Goal: Transaction & Acquisition: Subscribe to service/newsletter

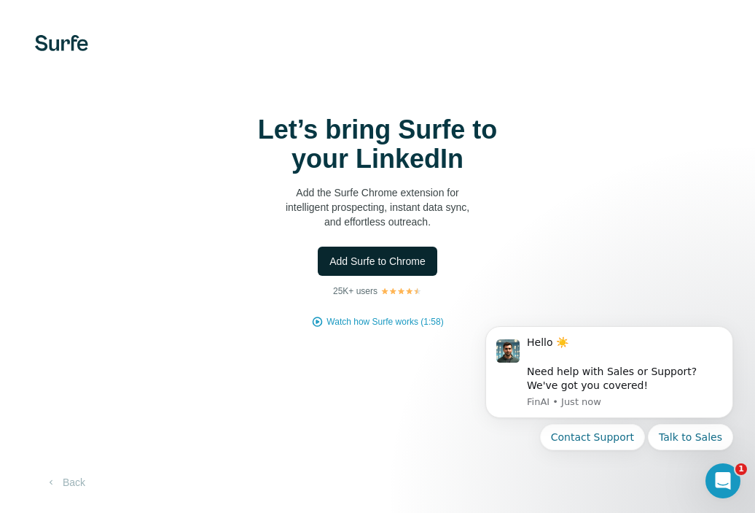
click at [352, 258] on span "Add Surfe to Chrome" at bounding box center [378, 261] width 96 height 15
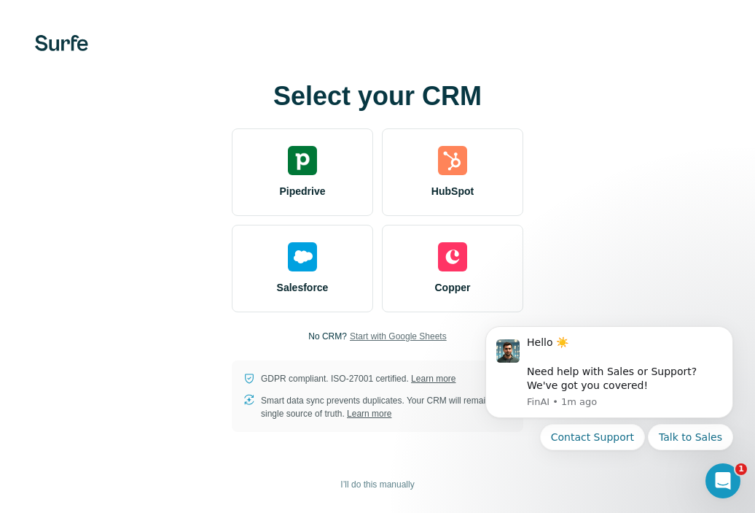
click at [386, 331] on span "Start with Google Sheets" at bounding box center [398, 336] width 97 height 13
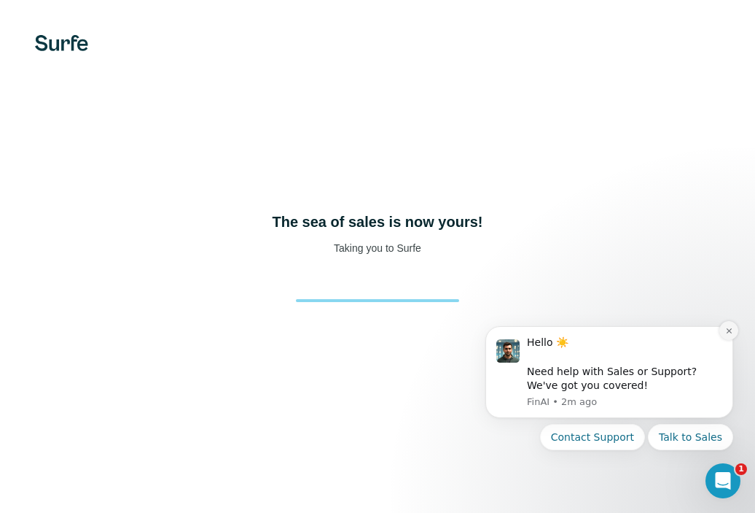
click at [731, 332] on icon "Dismiss notification" at bounding box center [730, 331] width 8 height 8
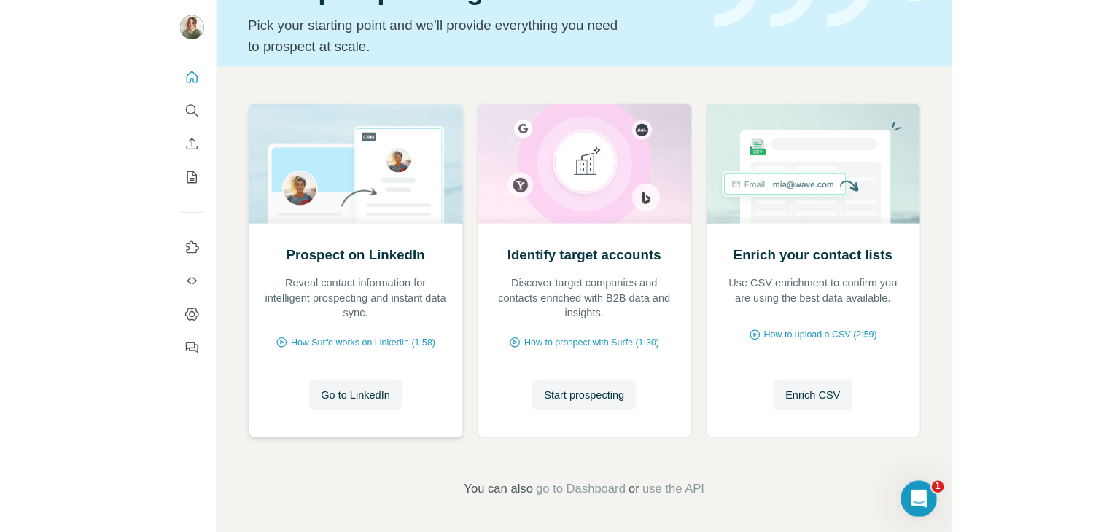
scroll to position [83, 0]
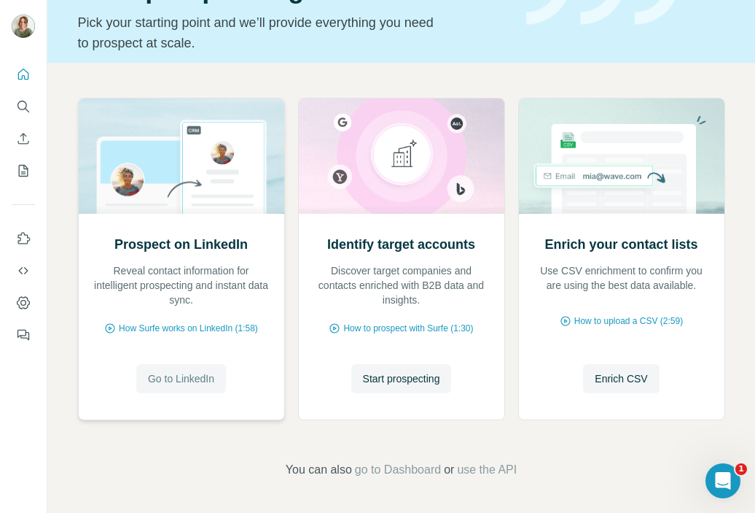
click at [187, 380] on span "Go to LinkedIn" at bounding box center [181, 378] width 66 height 15
click at [20, 166] on icon "My lists" at bounding box center [23, 170] width 15 height 15
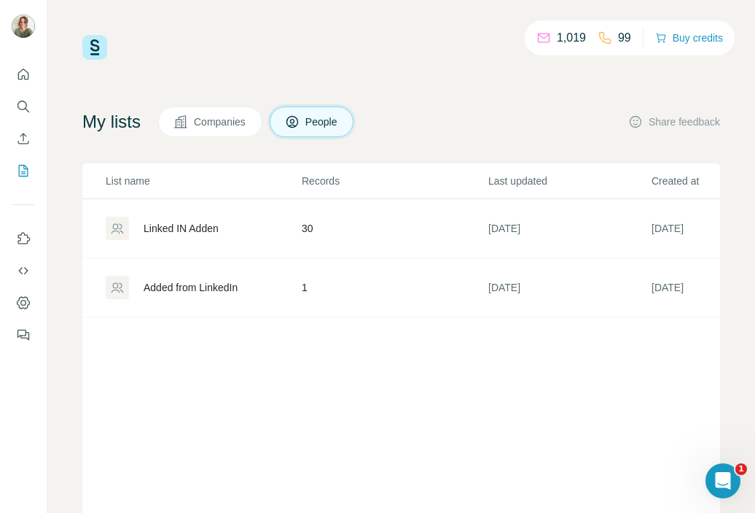
click at [199, 122] on span "Companies" at bounding box center [220, 121] width 53 height 15
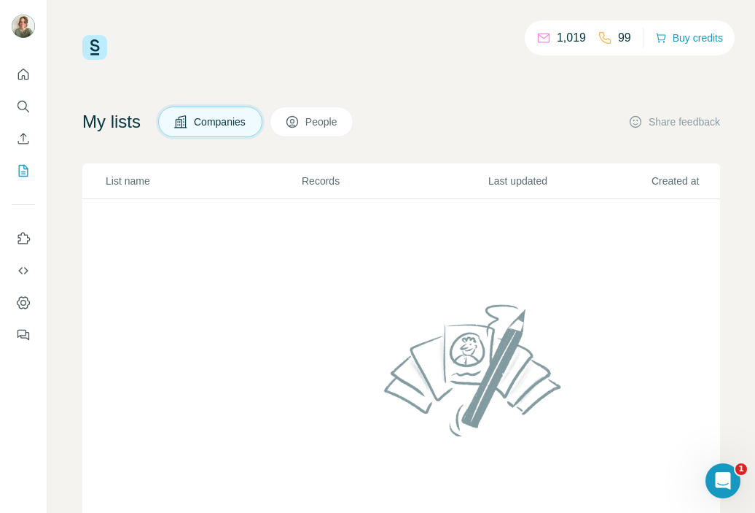
click at [318, 125] on span "People" at bounding box center [323, 121] width 34 height 15
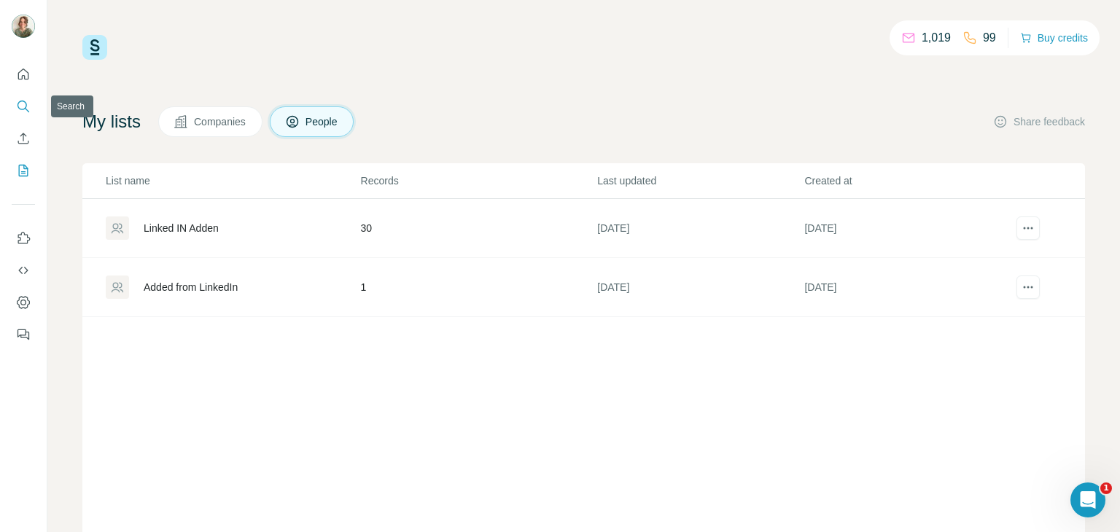
click at [26, 104] on icon "Search" at bounding box center [23, 106] width 15 height 15
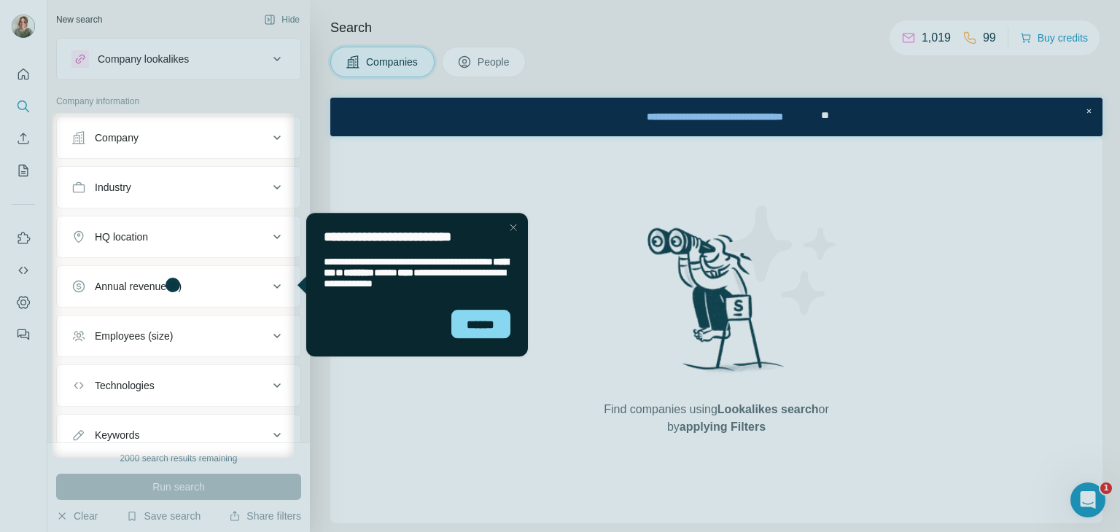
click at [506, 223] on div "Close Step" at bounding box center [512, 227] width 17 height 17
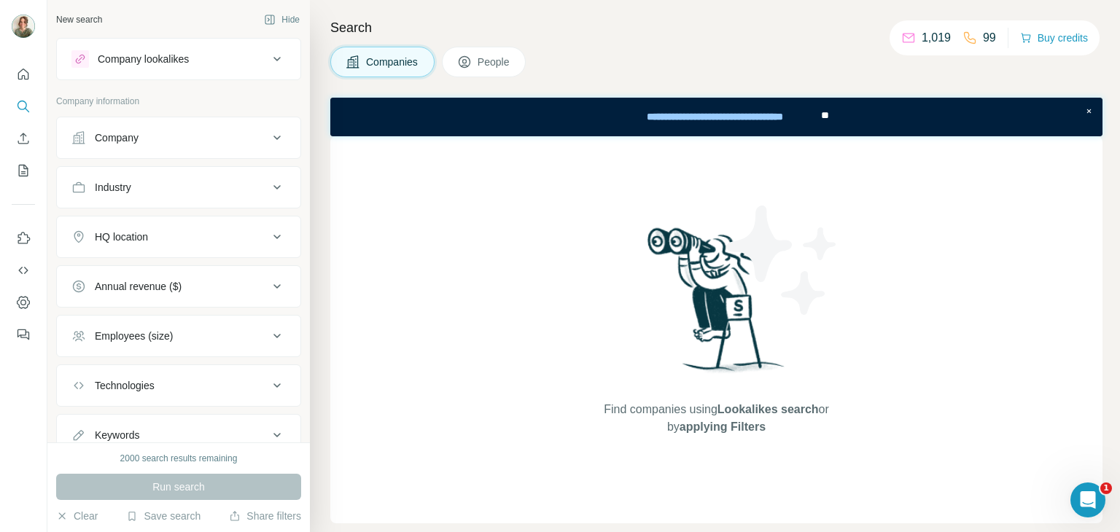
click at [470, 63] on icon at bounding box center [465, 62] width 12 height 12
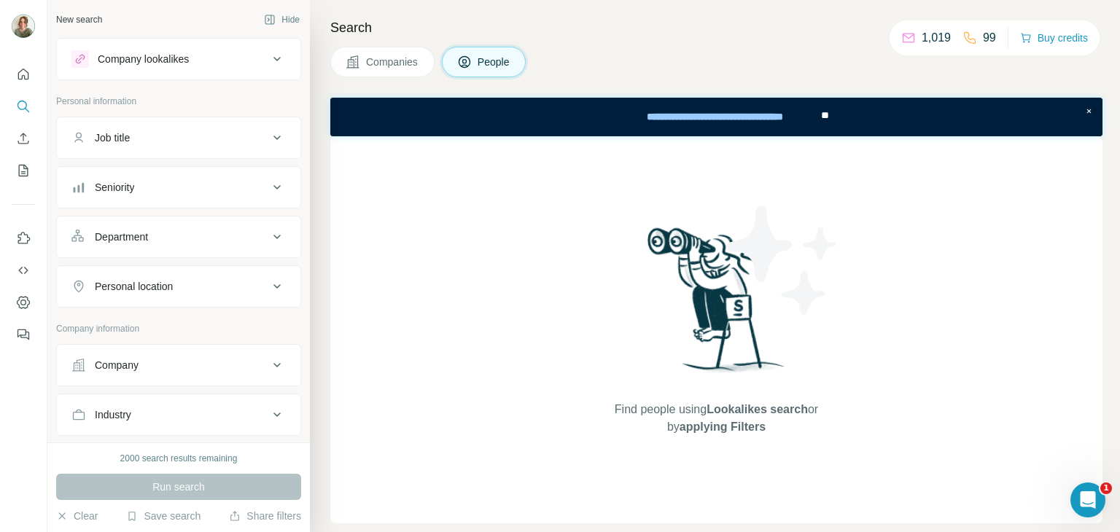
click at [366, 58] on span "Companies" at bounding box center [392, 62] width 53 height 15
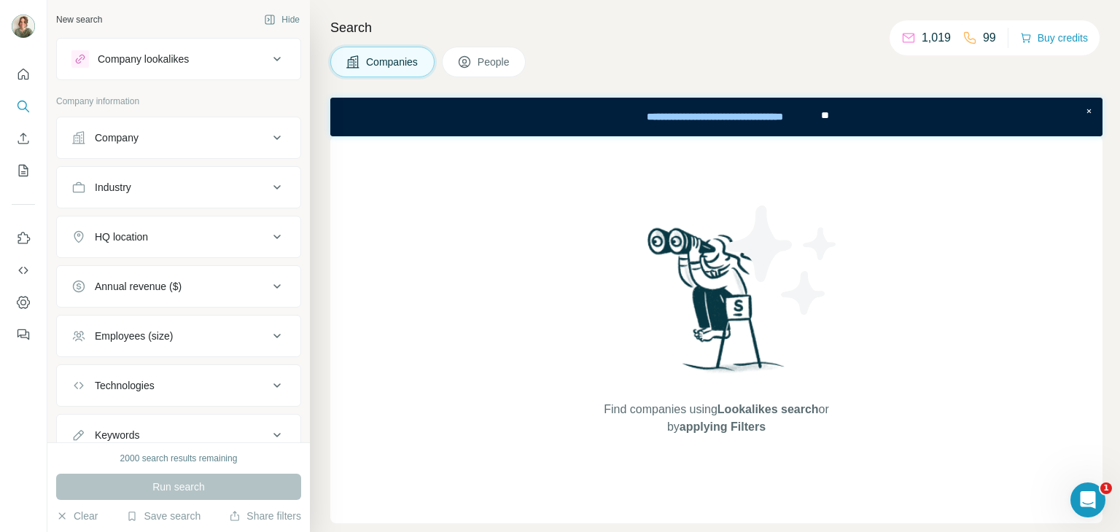
click at [502, 55] on span "People" at bounding box center [495, 62] width 34 height 15
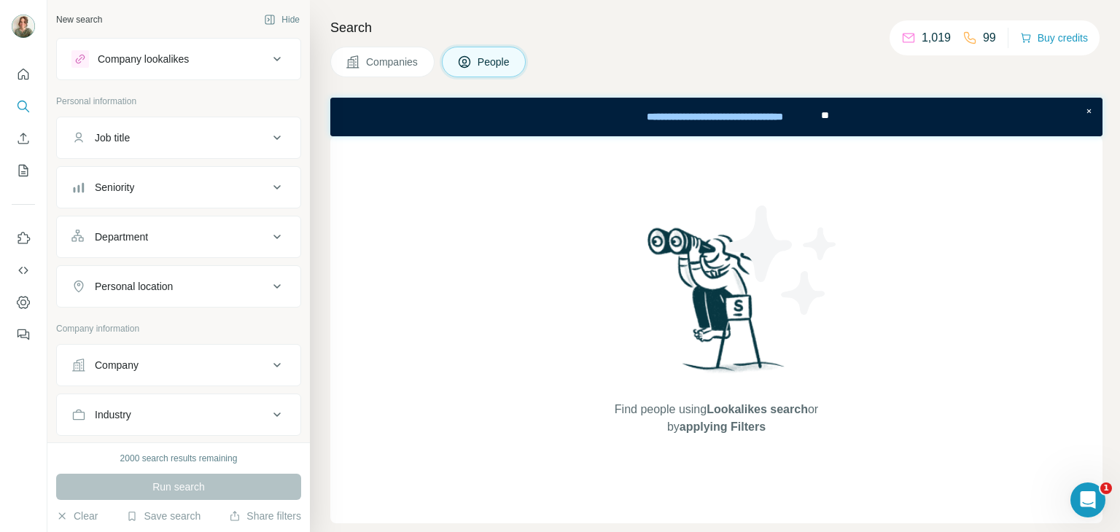
click at [489, 63] on span "People" at bounding box center [495, 62] width 34 height 15
click at [400, 53] on button "Companies" at bounding box center [382, 62] width 104 height 31
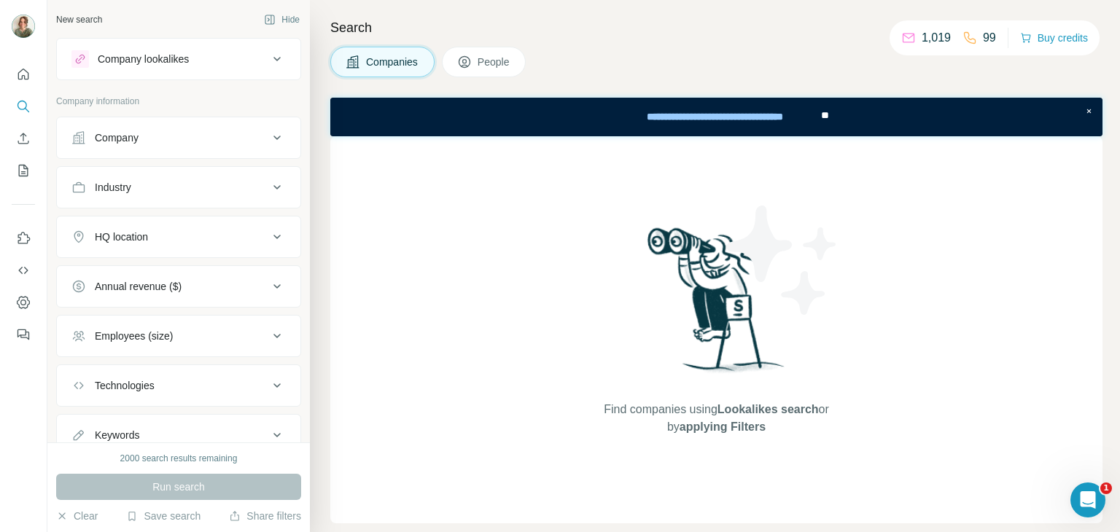
click at [187, 53] on div "Company lookalikes" at bounding box center [143, 59] width 91 height 15
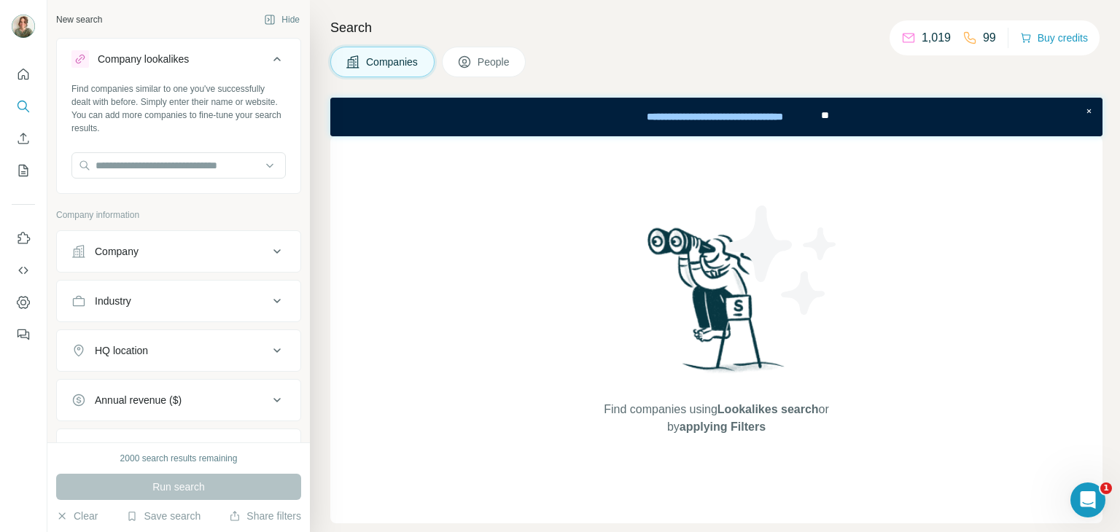
click at [244, 60] on div "Company lookalikes" at bounding box center [169, 58] width 197 height 17
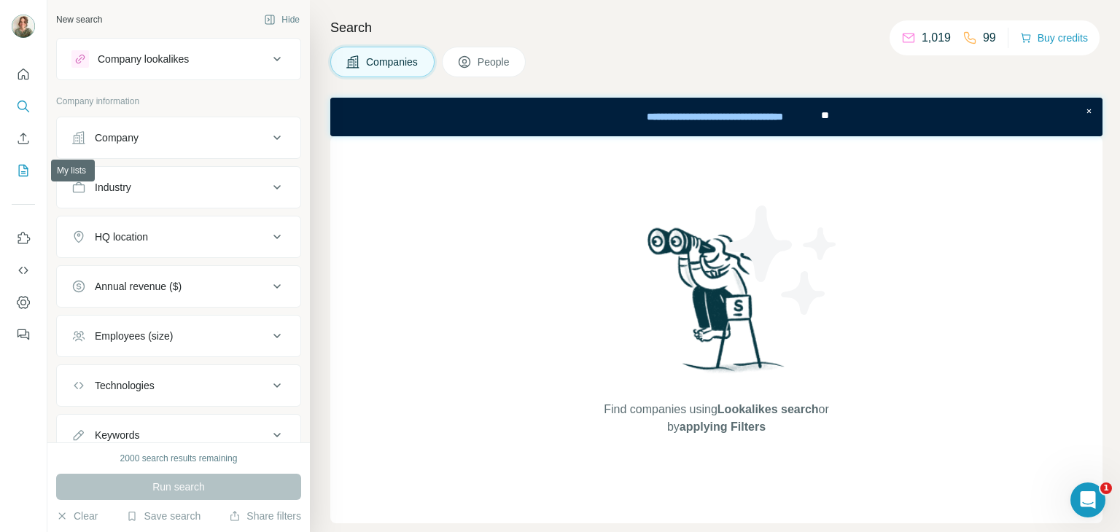
click at [26, 161] on button "My lists" at bounding box center [23, 170] width 23 height 26
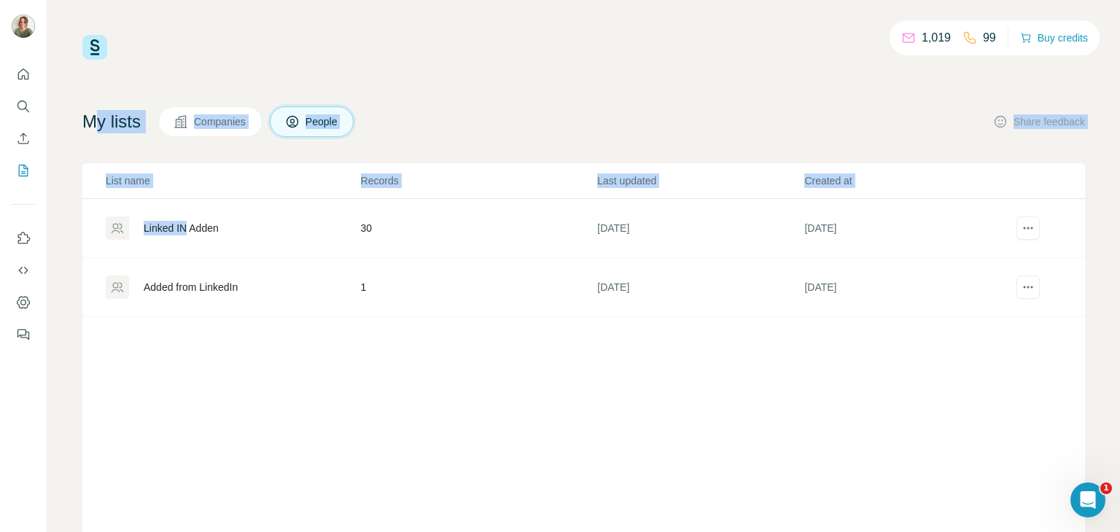
drag, startPoint x: 188, startPoint y: 222, endPoint x: 102, endPoint y: 126, distance: 129.1
click at [102, 126] on div "My lists Companies People Share feedback List name Records Last updated Created…" at bounding box center [583, 331] width 1003 height 451
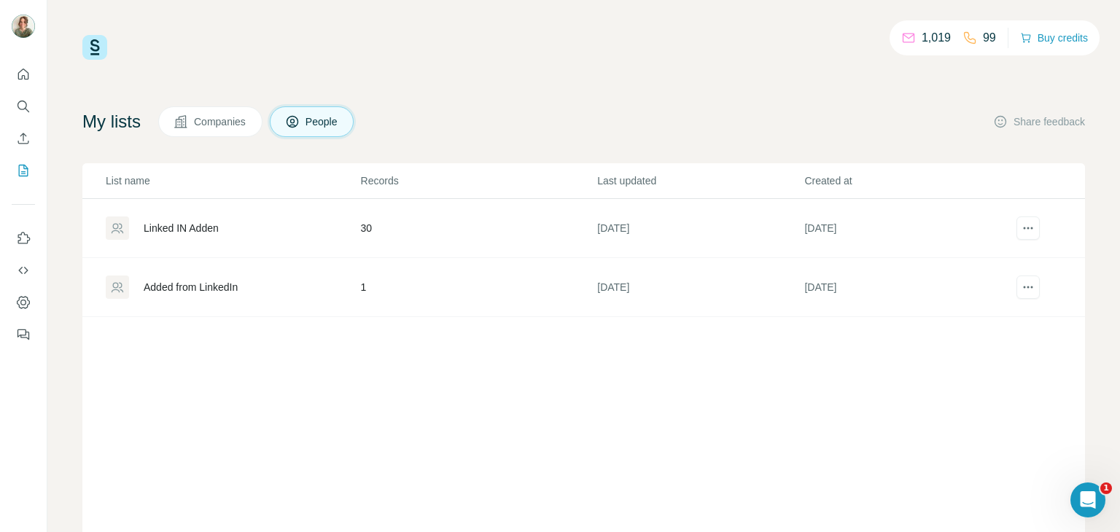
click at [77, 141] on div "1,019 99 Buy credits My lists Companies People Share feedback List name Records…" at bounding box center [583, 266] width 1073 height 532
click at [23, 68] on icon "Quick start" at bounding box center [23, 74] width 15 height 15
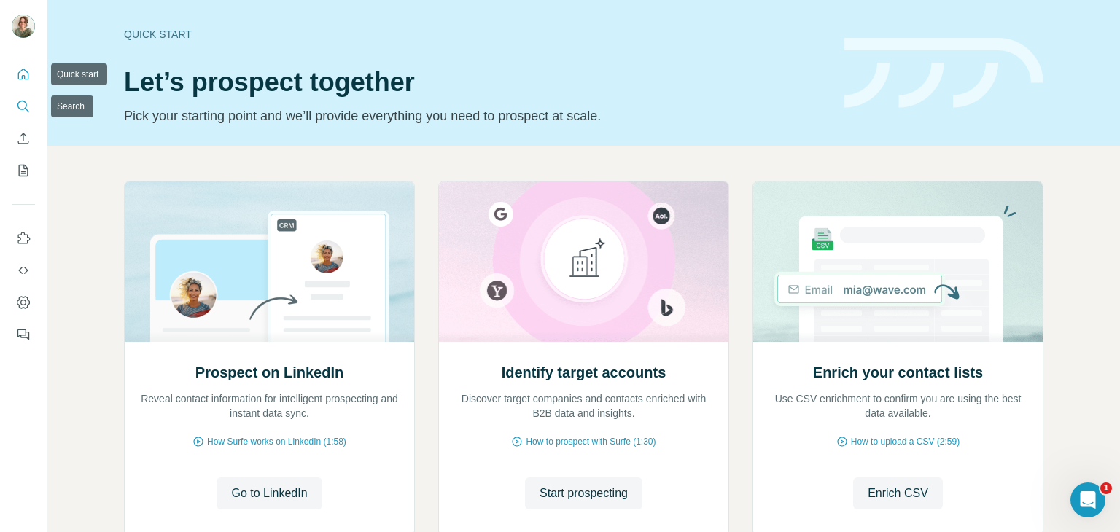
click at [23, 104] on icon "Search" at bounding box center [23, 106] width 15 height 15
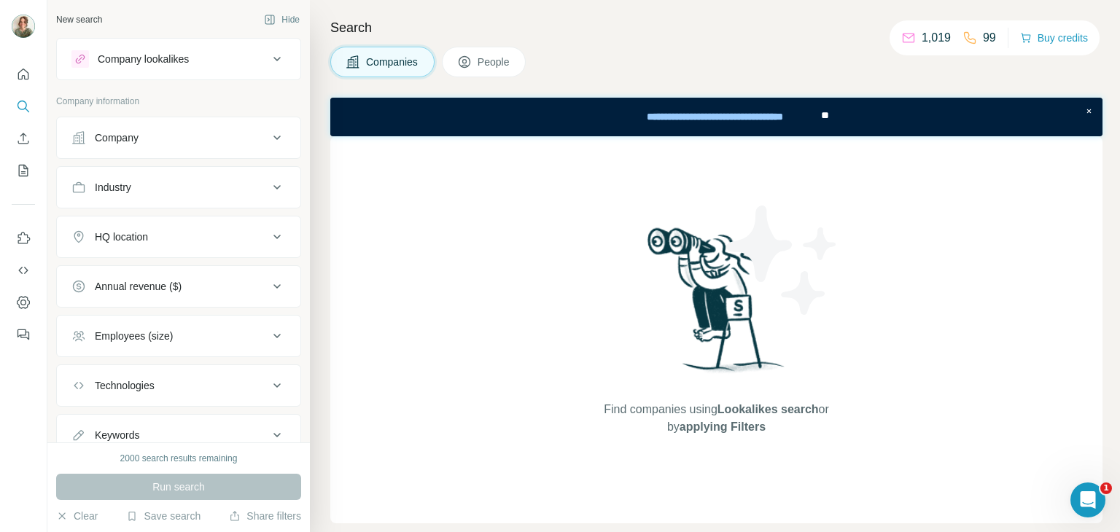
scroll to position [52, 0]
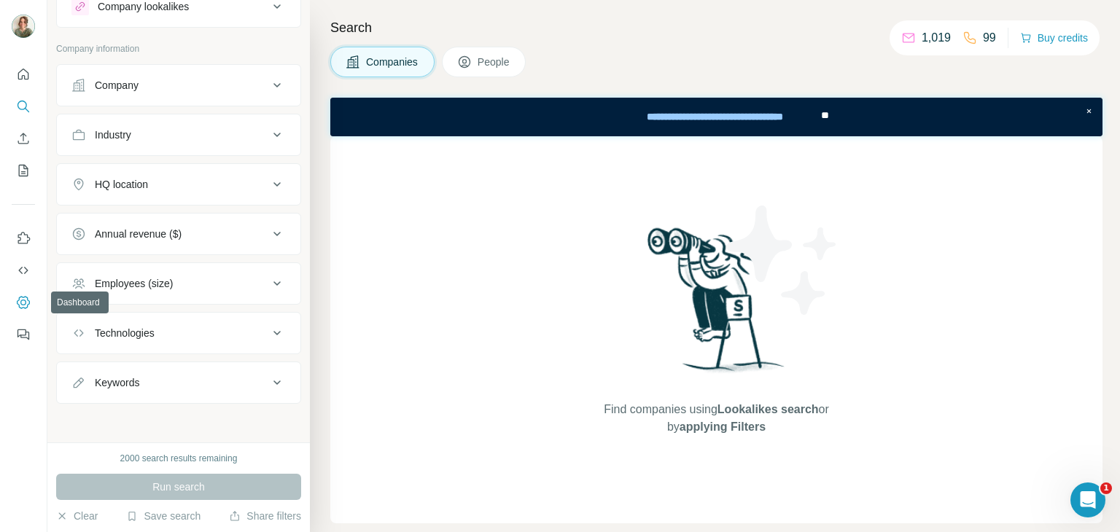
click at [26, 300] on icon "Dashboard" at bounding box center [23, 302] width 15 height 15
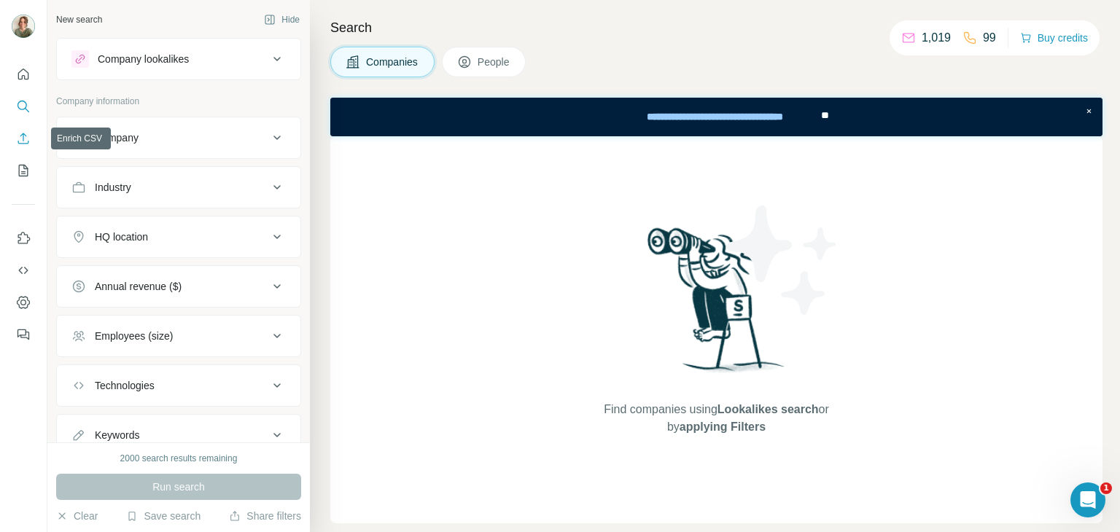
click at [24, 139] on icon "Enrich CSV" at bounding box center [23, 138] width 15 height 15
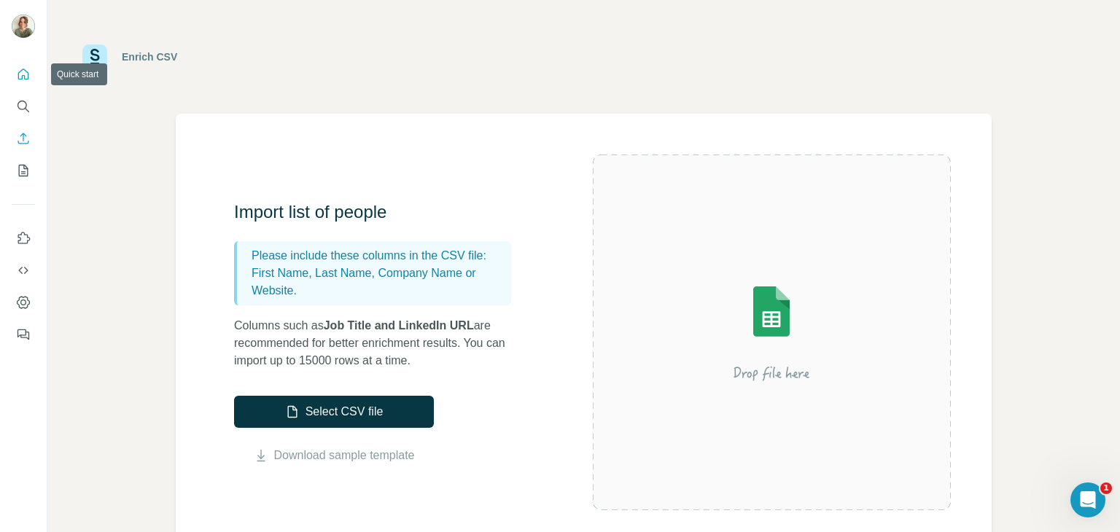
click at [23, 74] on icon "Quick start" at bounding box center [23, 74] width 15 height 15
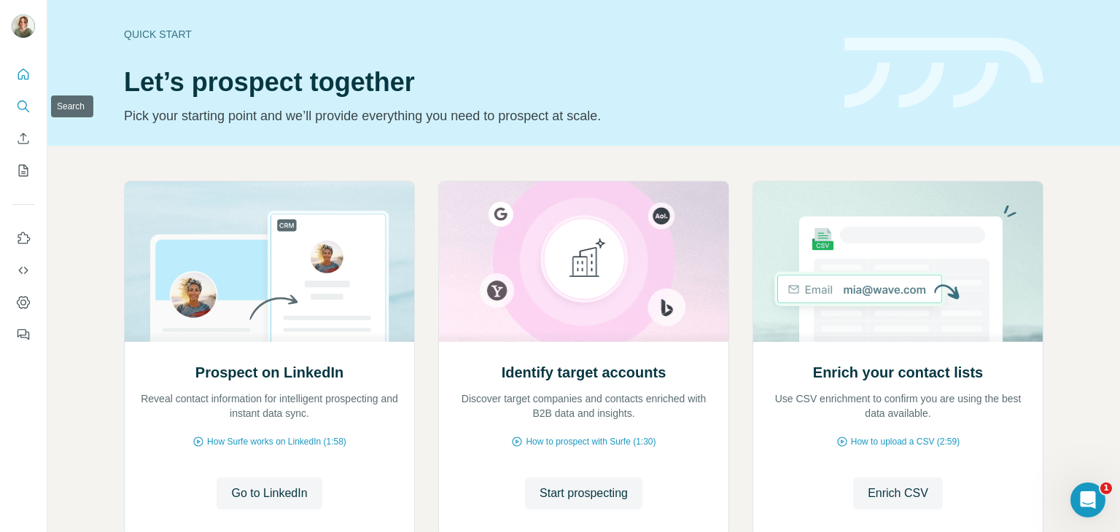
click at [23, 100] on icon "Search" at bounding box center [23, 106] width 15 height 15
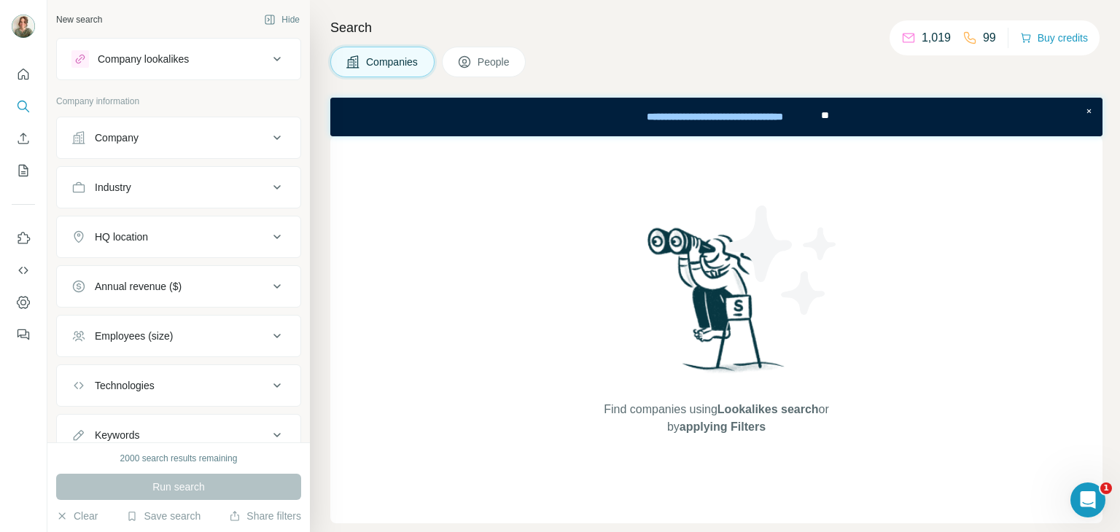
click at [277, 133] on button "Company" at bounding box center [179, 137] width 244 height 35
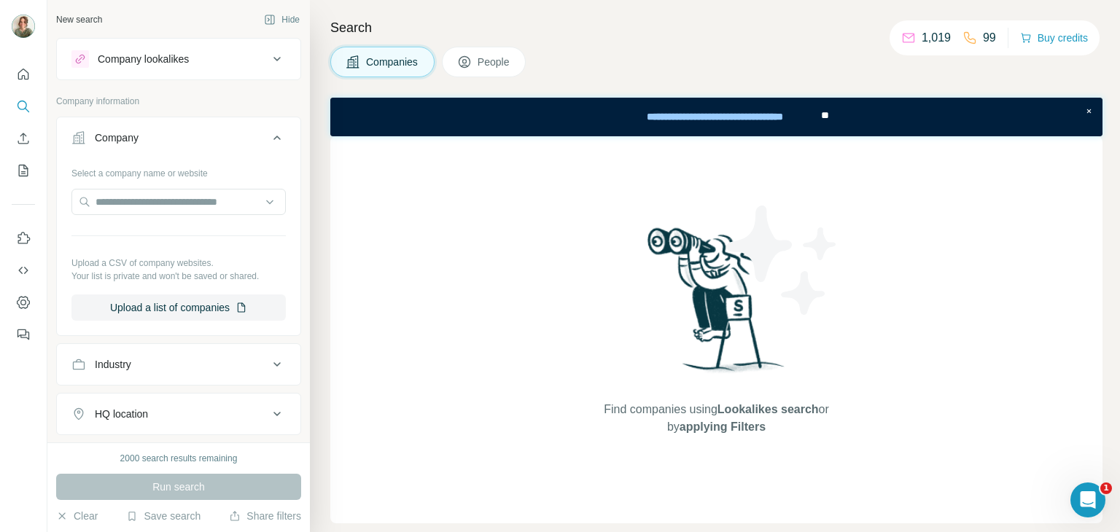
click at [277, 133] on button "Company" at bounding box center [179, 140] width 244 height 41
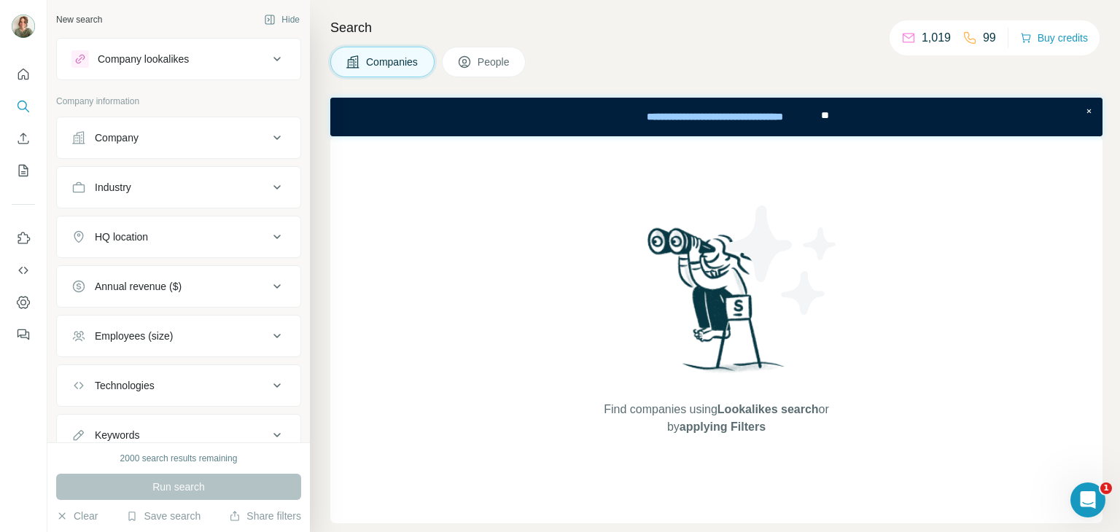
click at [268, 188] on icon at bounding box center [276, 187] width 17 height 17
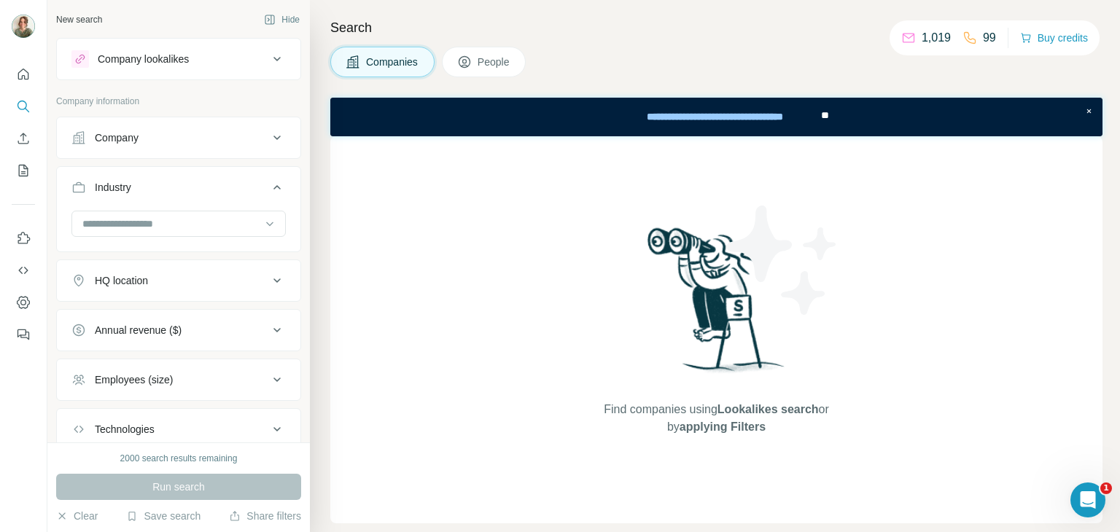
click at [268, 188] on icon at bounding box center [276, 187] width 17 height 17
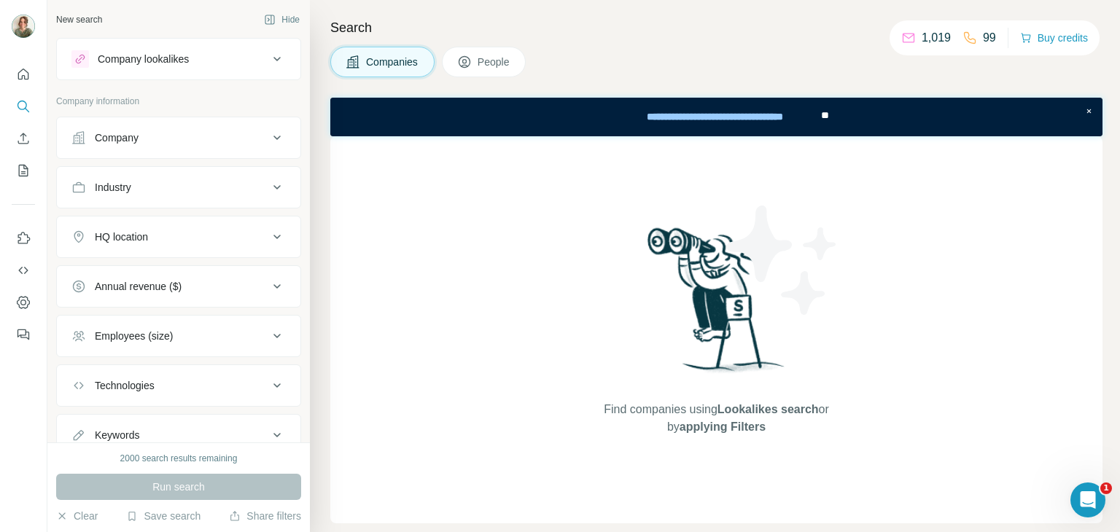
click at [268, 187] on icon at bounding box center [276, 187] width 17 height 17
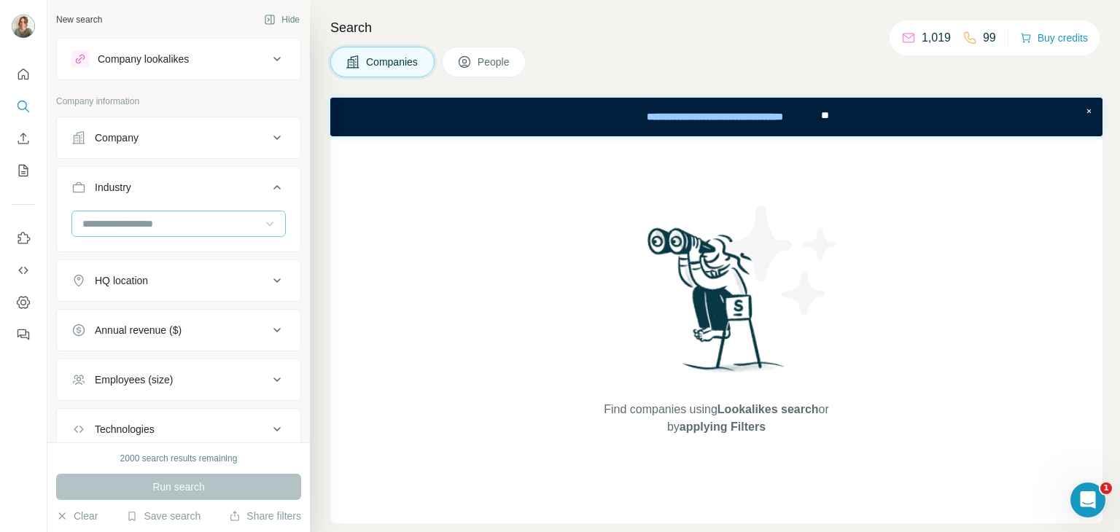
click at [262, 227] on icon at bounding box center [269, 224] width 15 height 15
click at [658, 56] on div "Companies People" at bounding box center [716, 62] width 772 height 31
click at [25, 234] on icon "Use Surfe on LinkedIn" at bounding box center [24, 238] width 12 height 12
click at [25, 71] on icon "Quick start" at bounding box center [23, 74] width 11 height 11
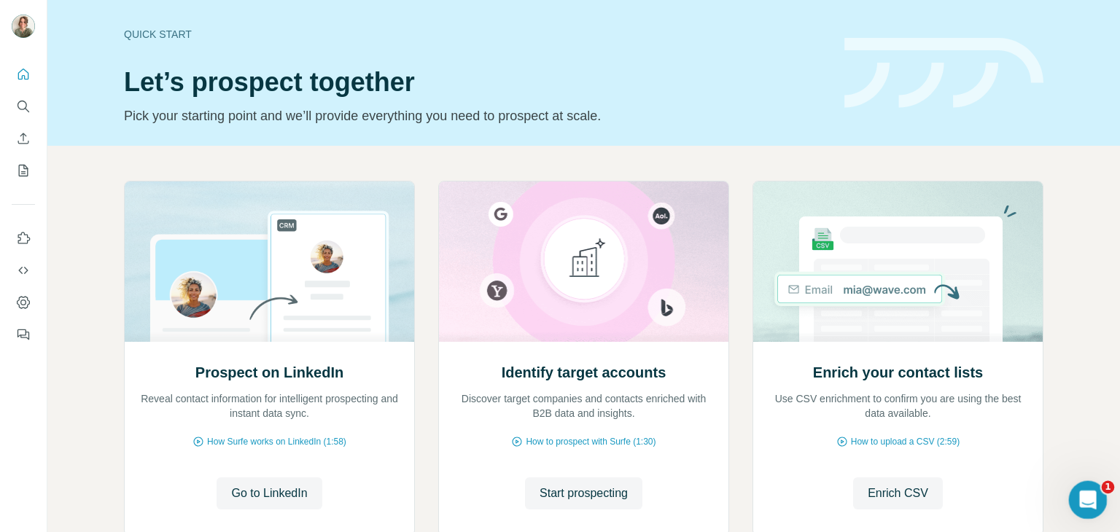
click at [755, 489] on icon "Open Intercom Messenger" at bounding box center [1086, 498] width 24 height 24
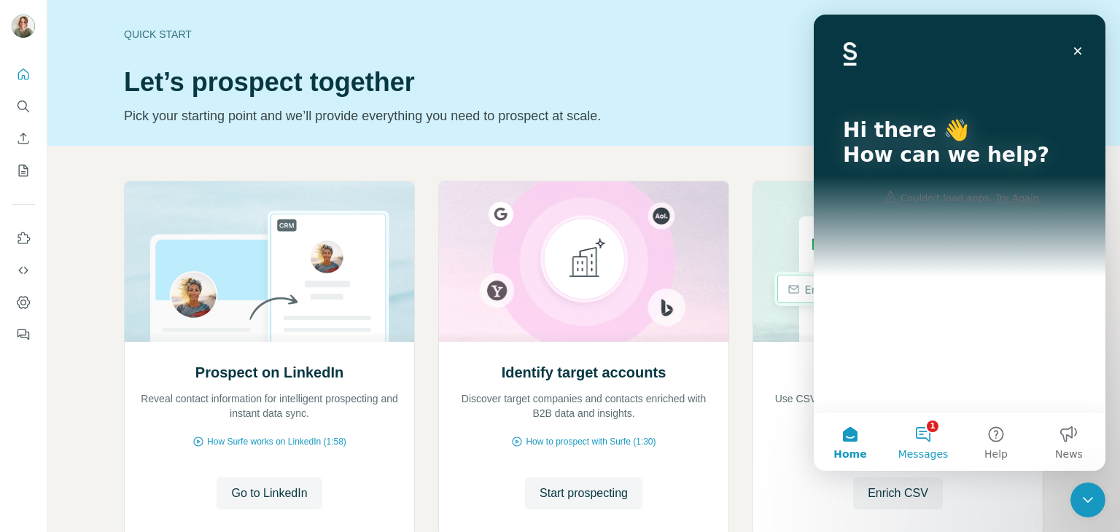
click at [755, 429] on button "1 Messages" at bounding box center [923, 442] width 73 height 58
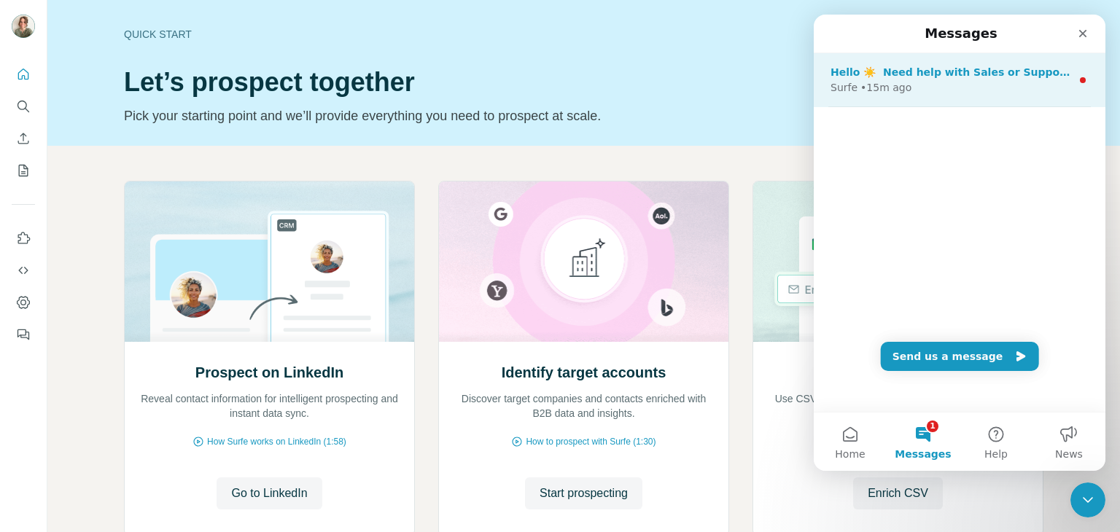
click at [755, 90] on div "Surfe • 15m ago" at bounding box center [951, 87] width 241 height 15
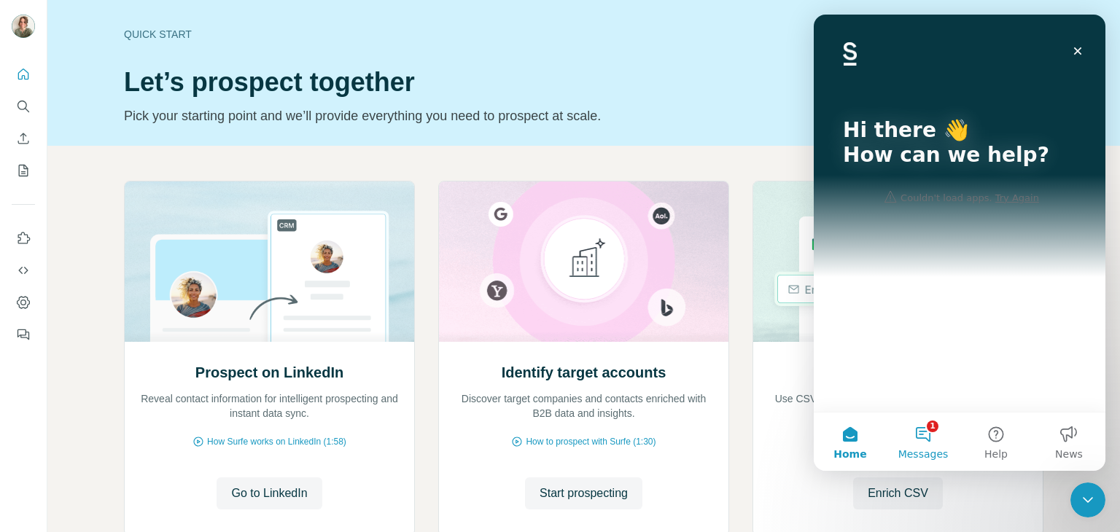
click at [755, 423] on button "1 Messages" at bounding box center [923, 442] width 73 height 58
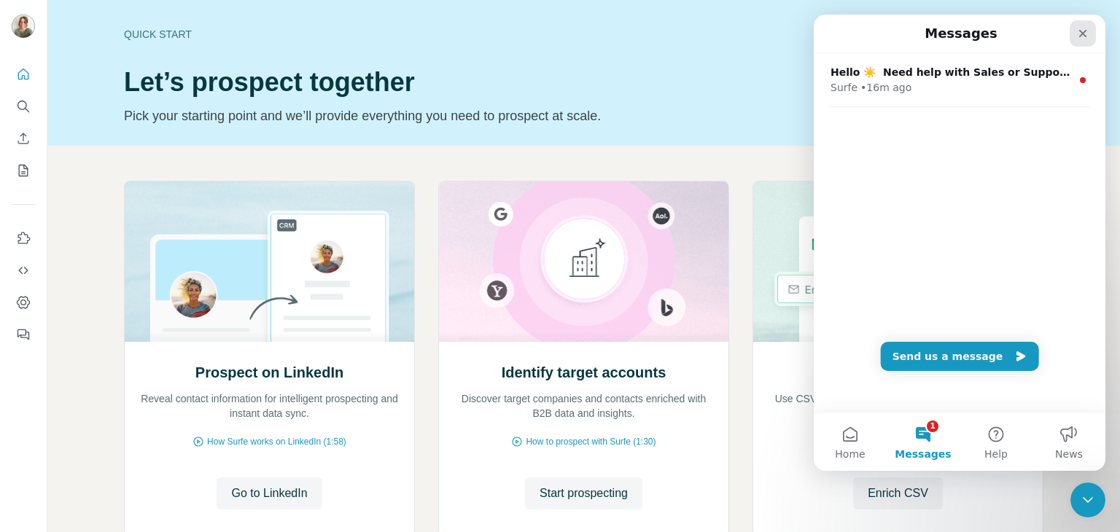
click at [755, 33] on icon "Close" at bounding box center [1083, 34] width 12 height 12
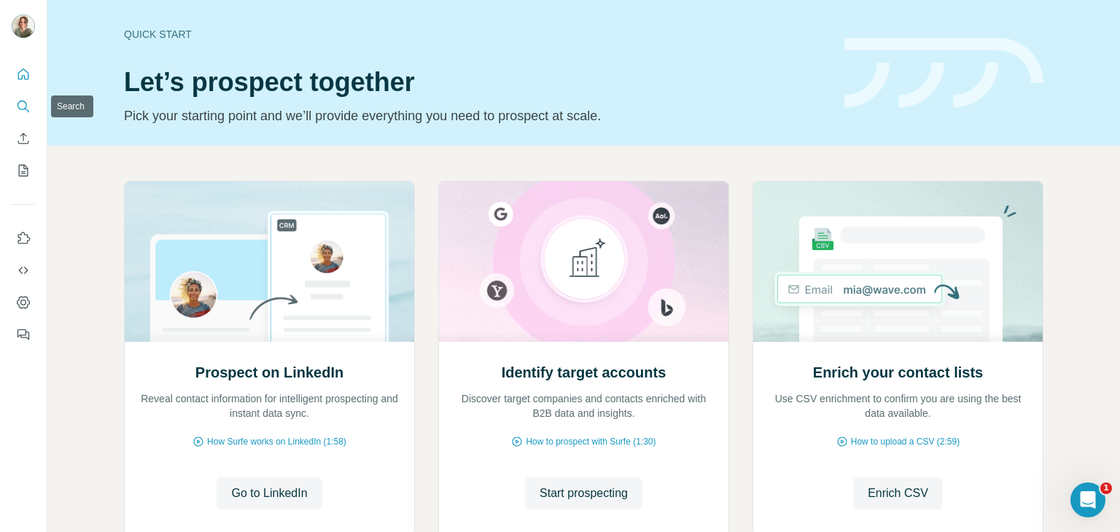
click at [20, 102] on icon "Search" at bounding box center [23, 106] width 15 height 15
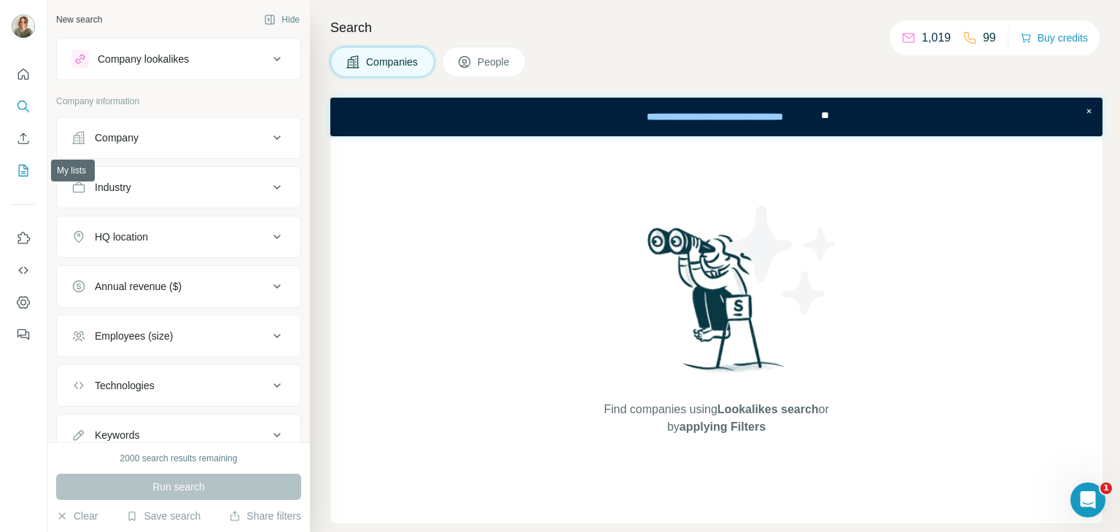
click at [15, 176] on button "My lists" at bounding box center [23, 170] width 23 height 26
